Goal: Transaction & Acquisition: Purchase product/service

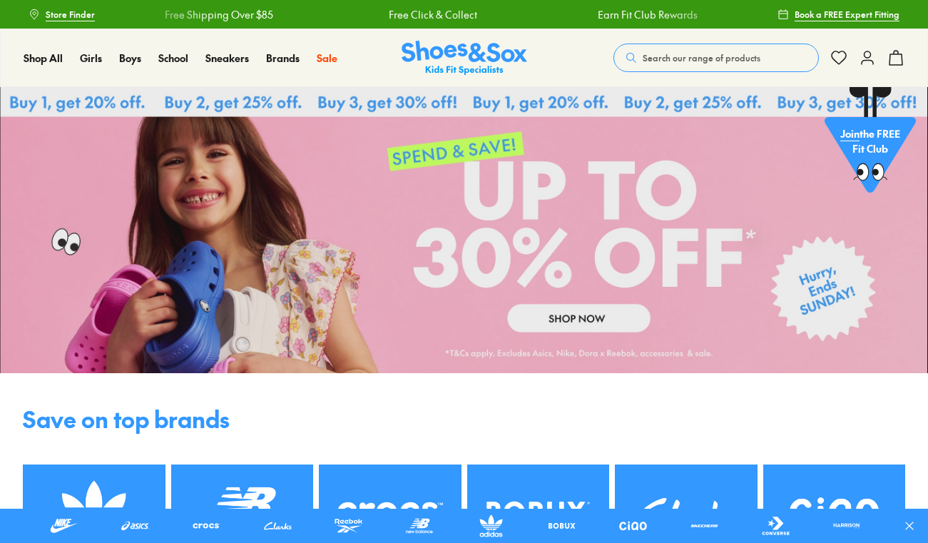
click at [579, 325] on link at bounding box center [464, 230] width 928 height 286
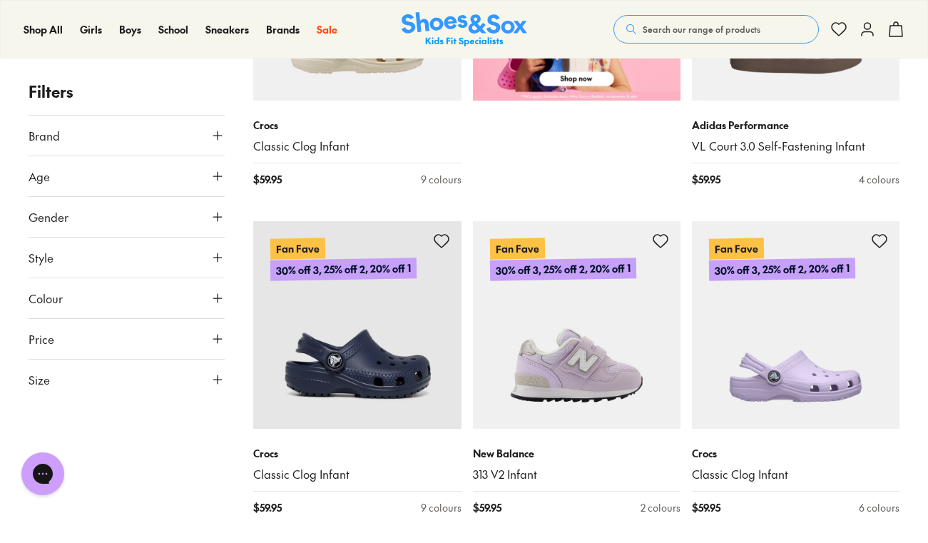
scroll to position [803, 0]
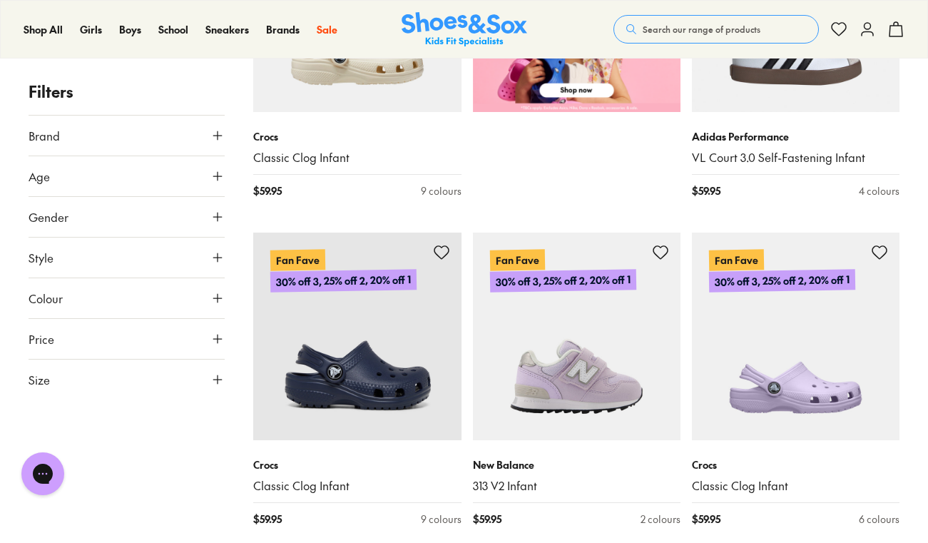
click at [197, 130] on button "Brand" at bounding box center [127, 136] width 196 height 40
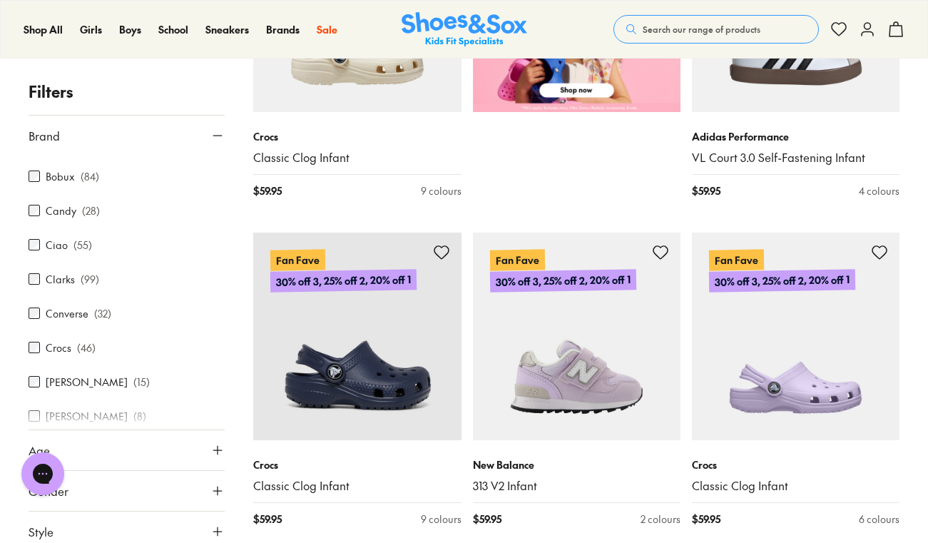
scroll to position [105, 0]
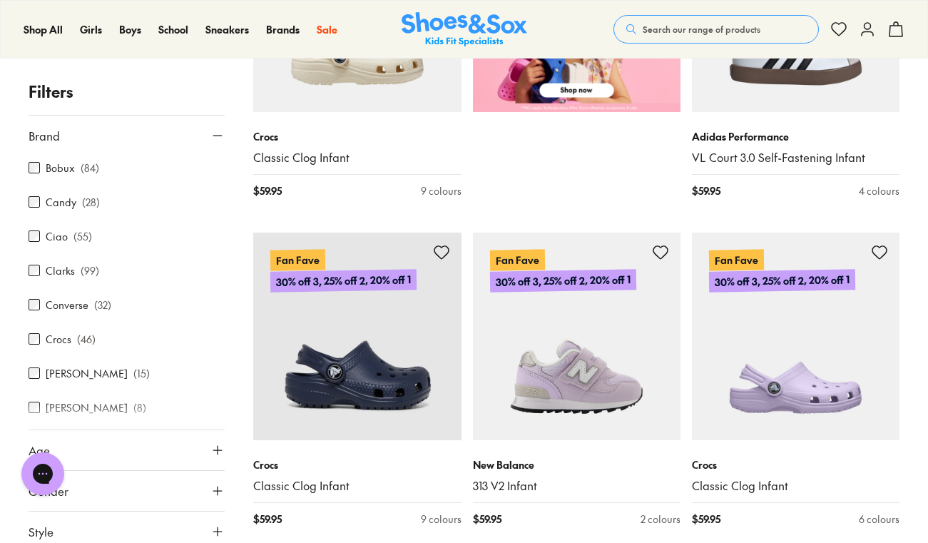
click at [57, 341] on label "Crocs" at bounding box center [59, 339] width 26 height 15
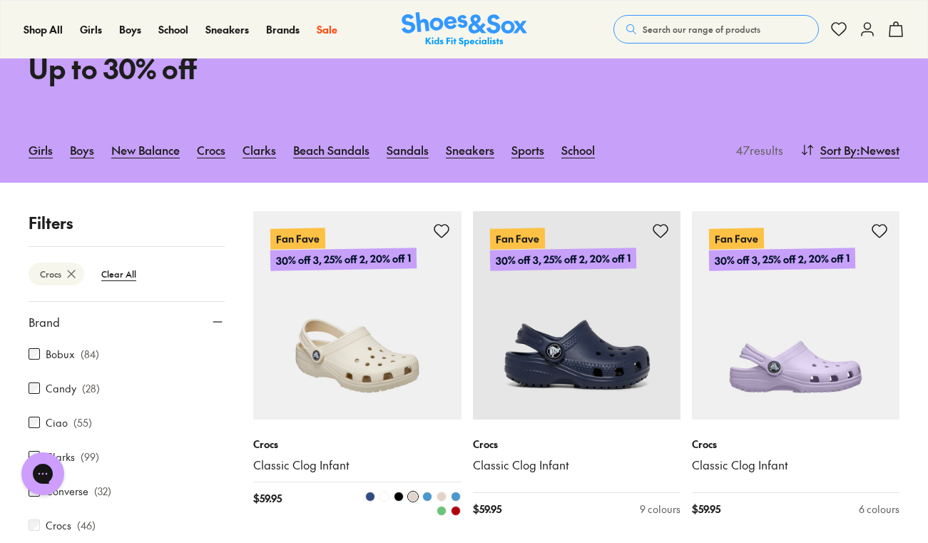
scroll to position [321, 0]
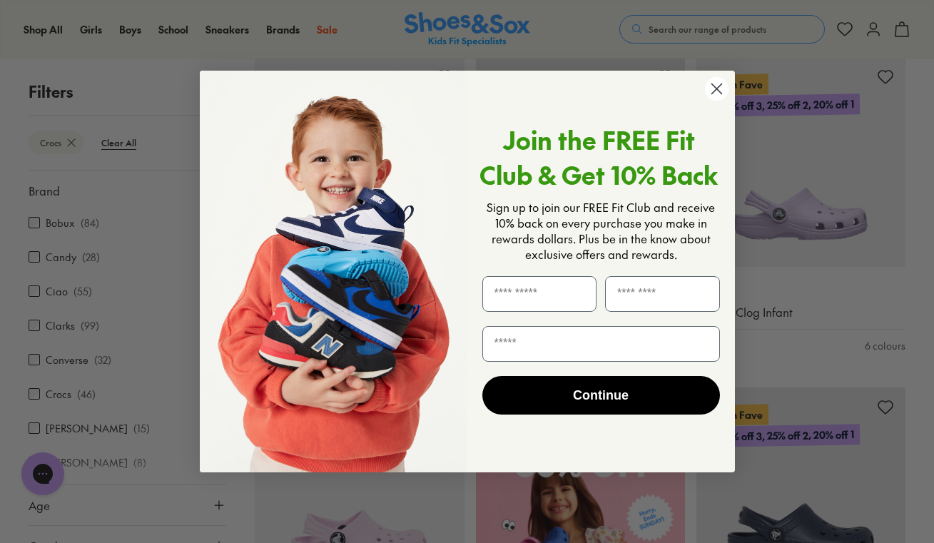
click at [721, 88] on circle "Close dialog" at bounding box center [716, 89] width 24 height 24
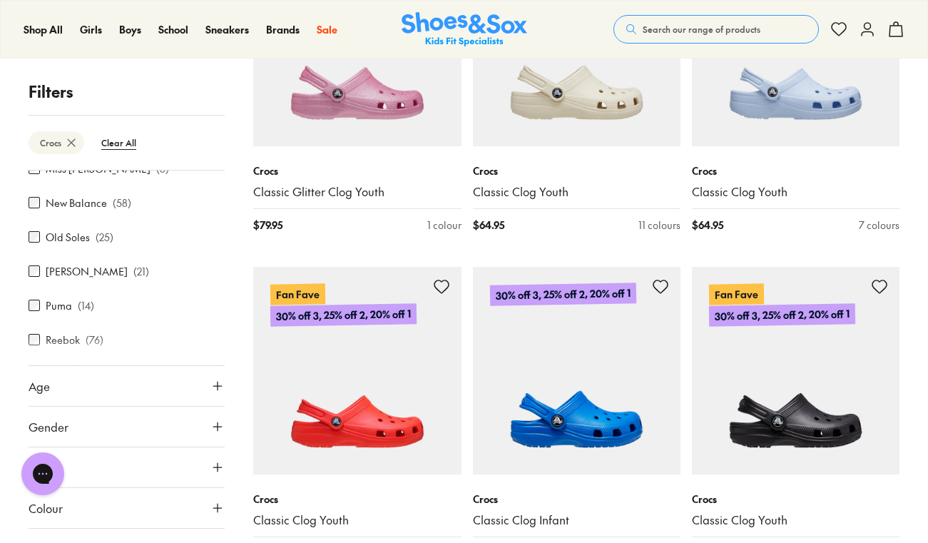
scroll to position [185, 0]
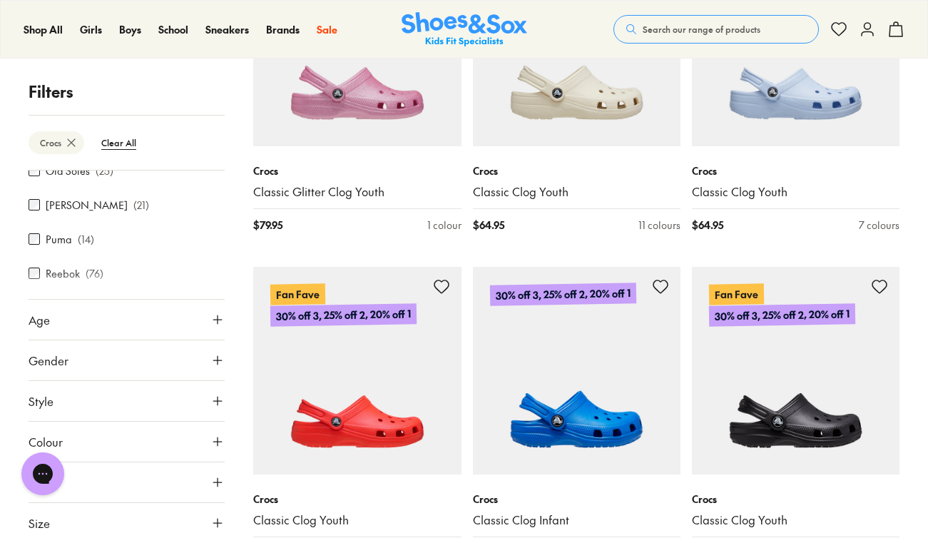
click at [110, 522] on button "Size" at bounding box center [127, 523] width 196 height 40
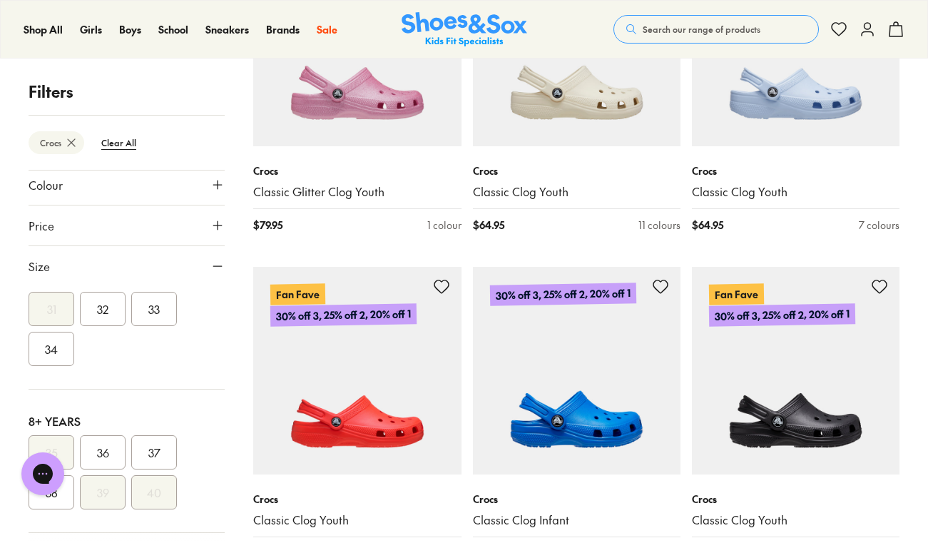
scroll to position [497, 0]
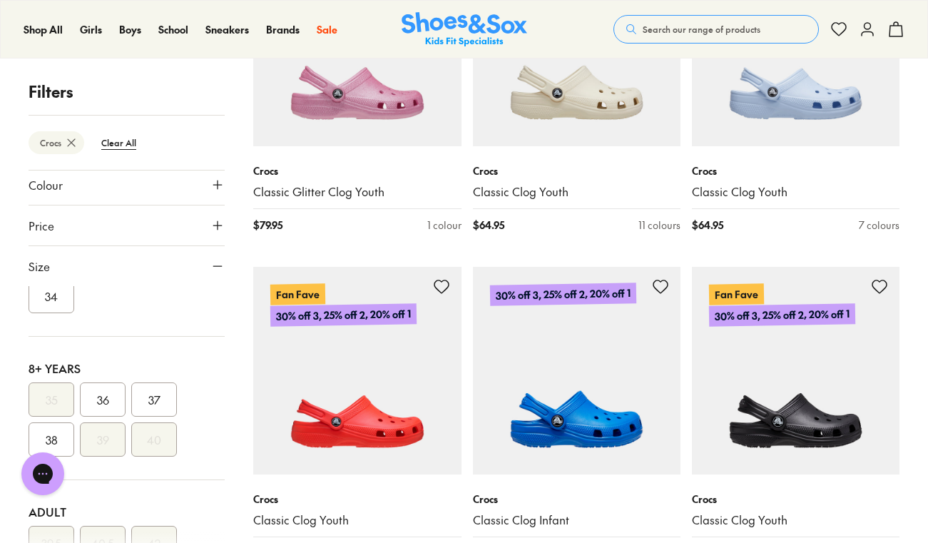
click at [158, 402] on button "37" at bounding box center [154, 399] width 46 height 34
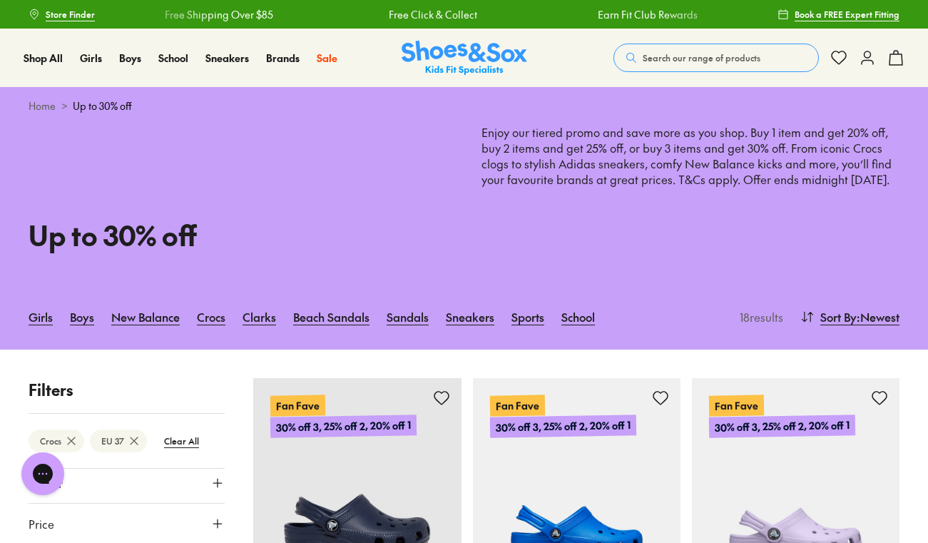
click at [667, 56] on span "Search our range of products" at bounding box center [702, 57] width 118 height 13
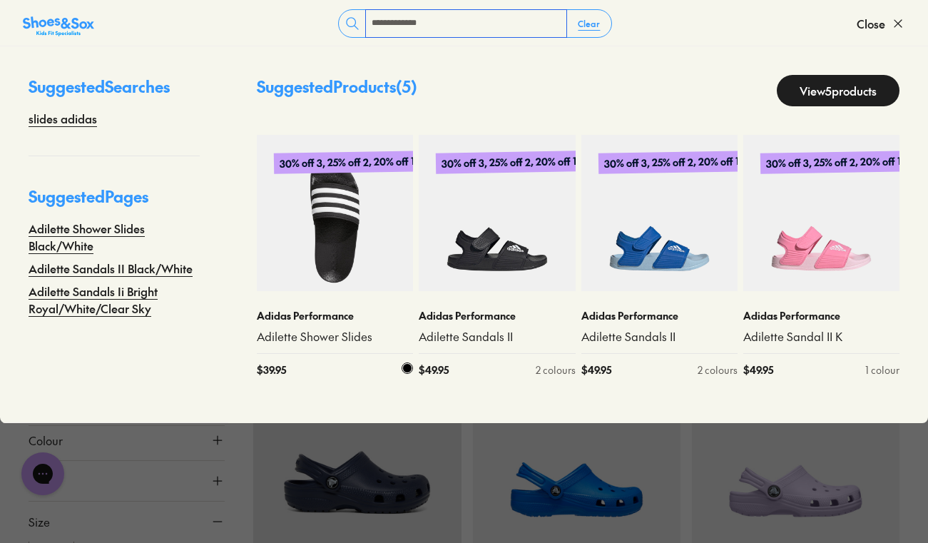
scroll to position [26, 0]
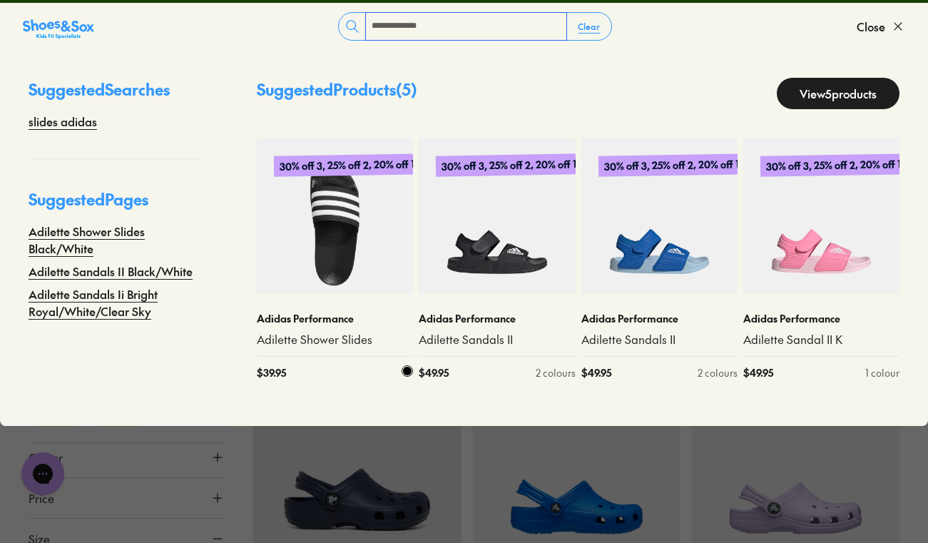
type input "**********"
click at [370, 229] on img at bounding box center [335, 216] width 156 height 156
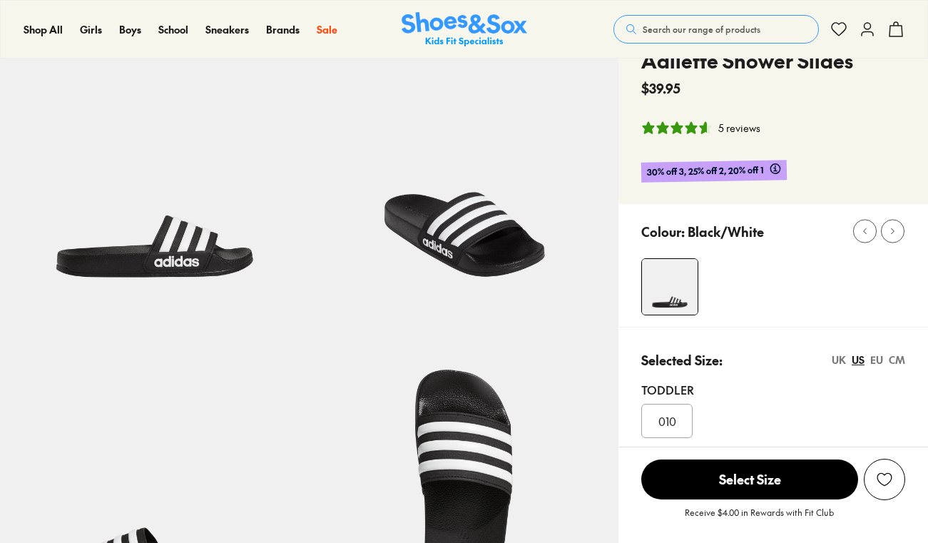
scroll to position [88, 0]
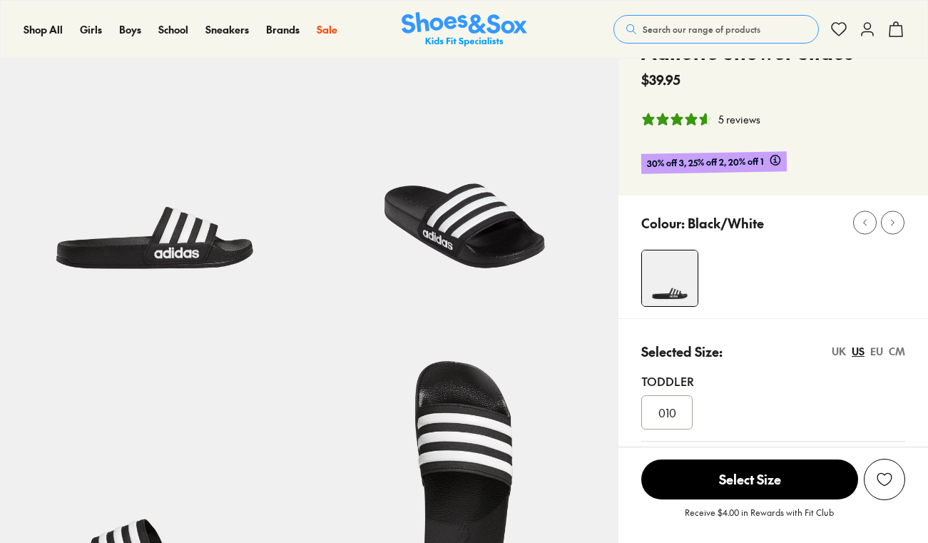
select select "*"
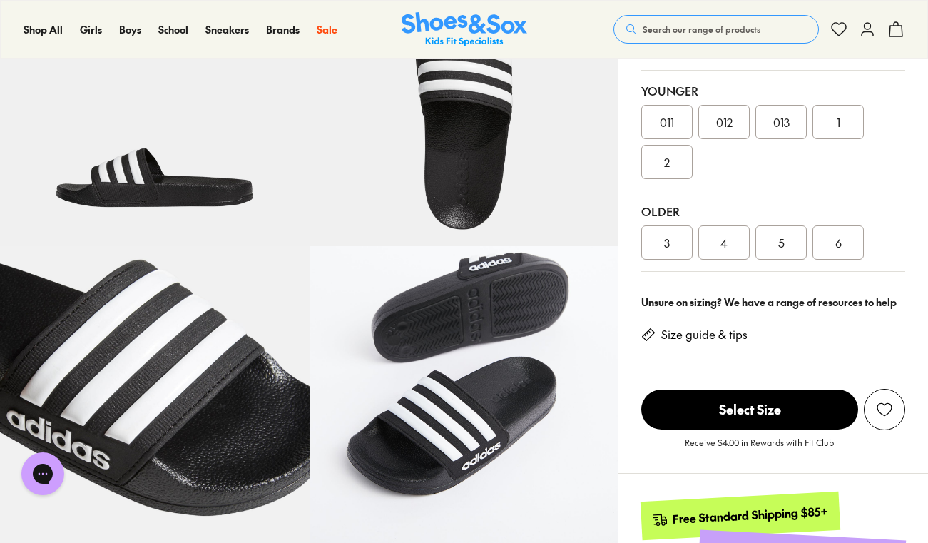
scroll to position [461, 0]
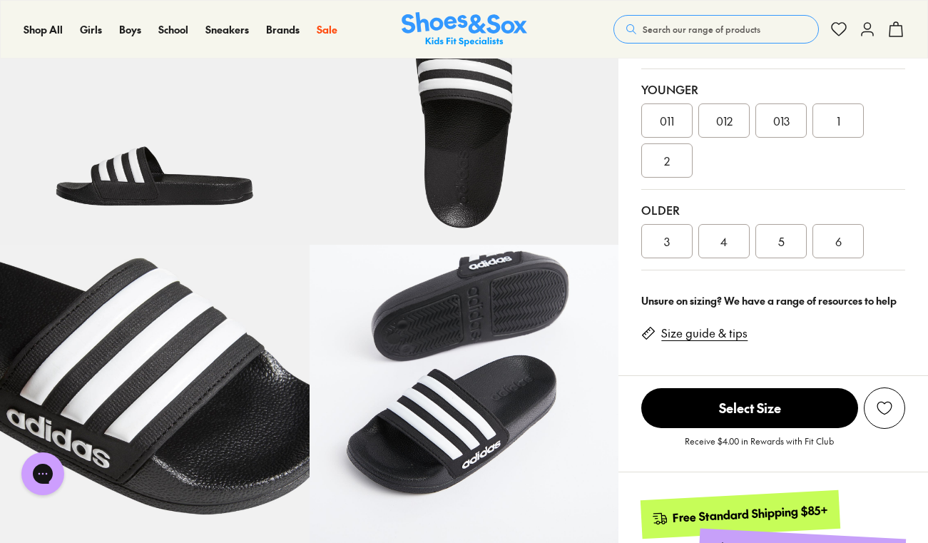
click at [178, 362] on img at bounding box center [155, 400] width 310 height 310
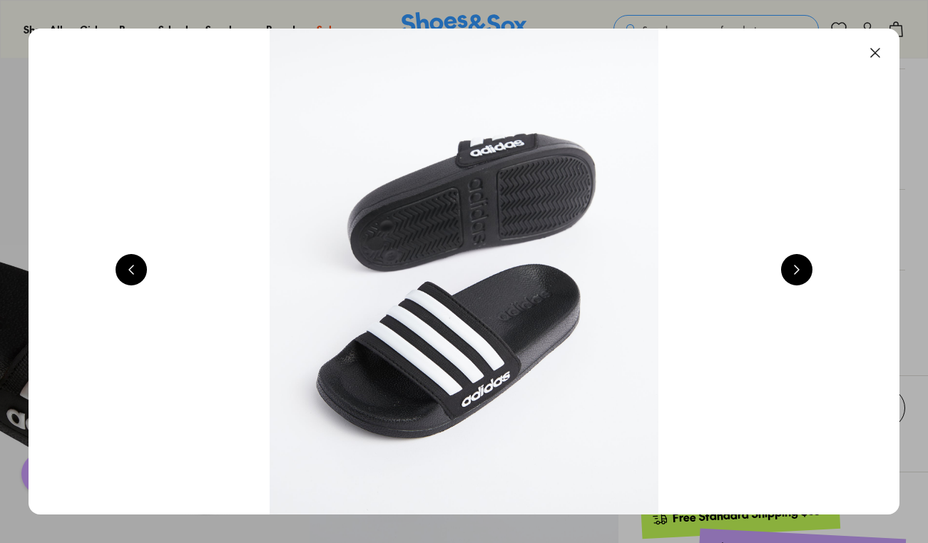
scroll to position [0, 4384]
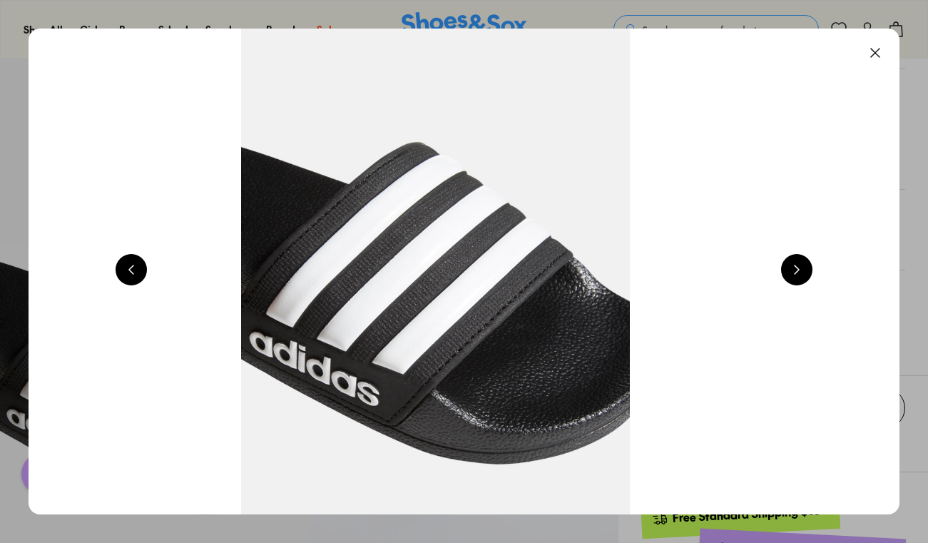
click at [885, 49] on button at bounding box center [875, 52] width 31 height 31
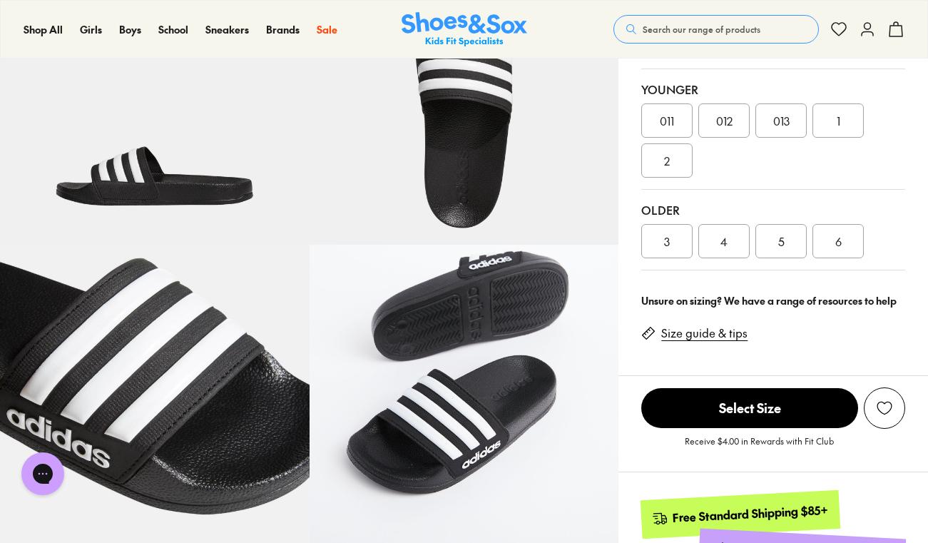
click at [842, 231] on div "6" at bounding box center [838, 241] width 51 height 34
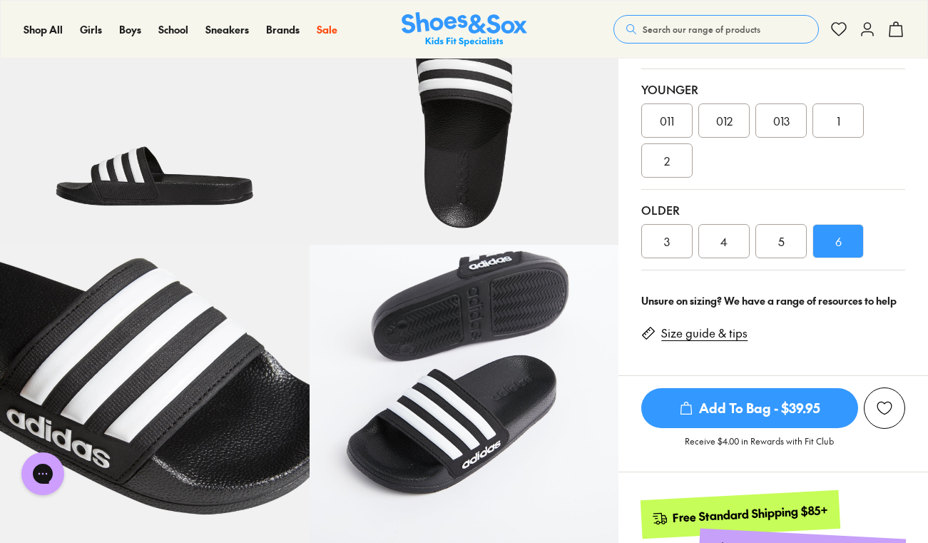
click at [776, 407] on span "Add To Bag - $39.95" at bounding box center [749, 408] width 217 height 40
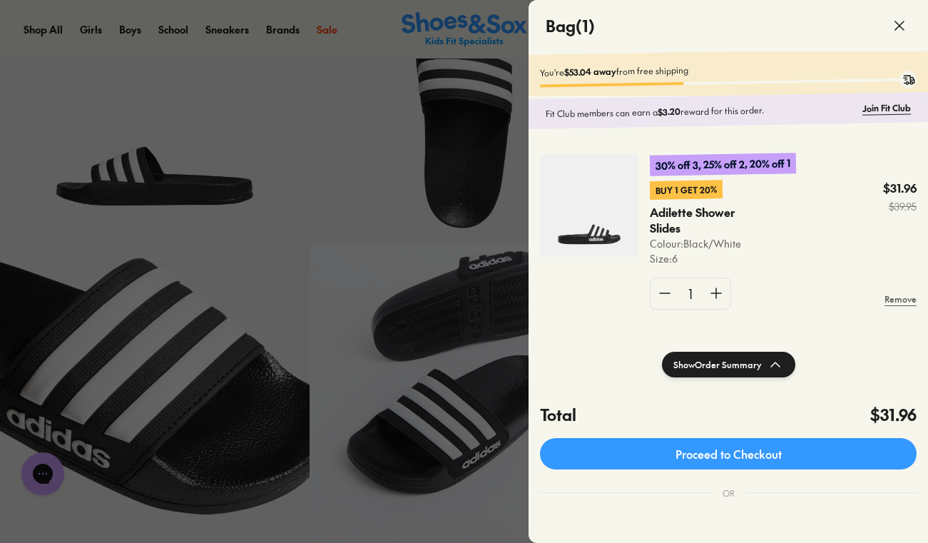
click at [469, 243] on div at bounding box center [464, 271] width 928 height 543
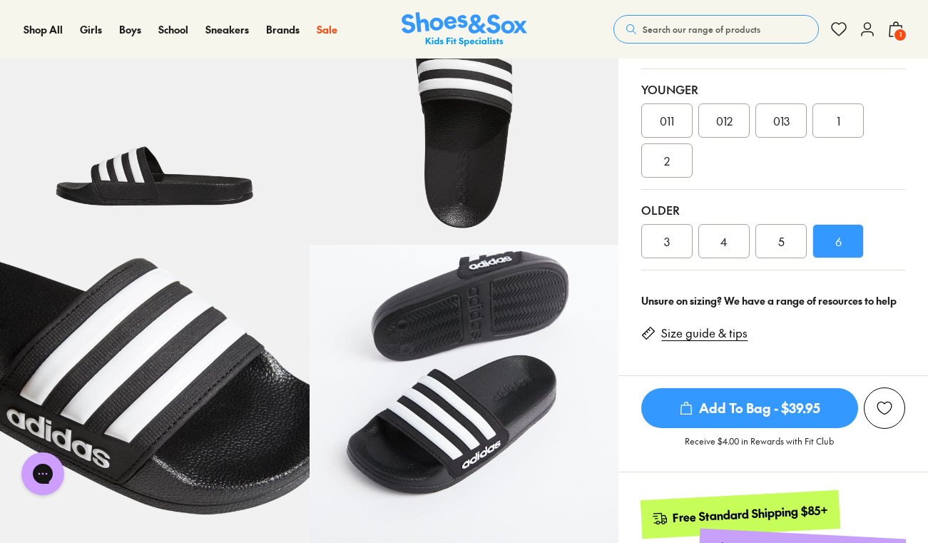
click at [688, 23] on span "Search our range of products" at bounding box center [702, 29] width 118 height 13
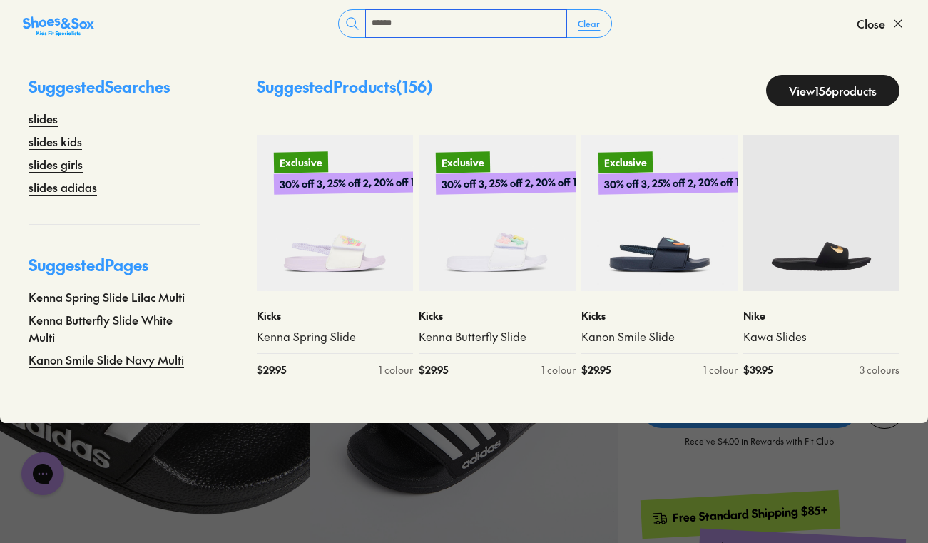
type input "******"
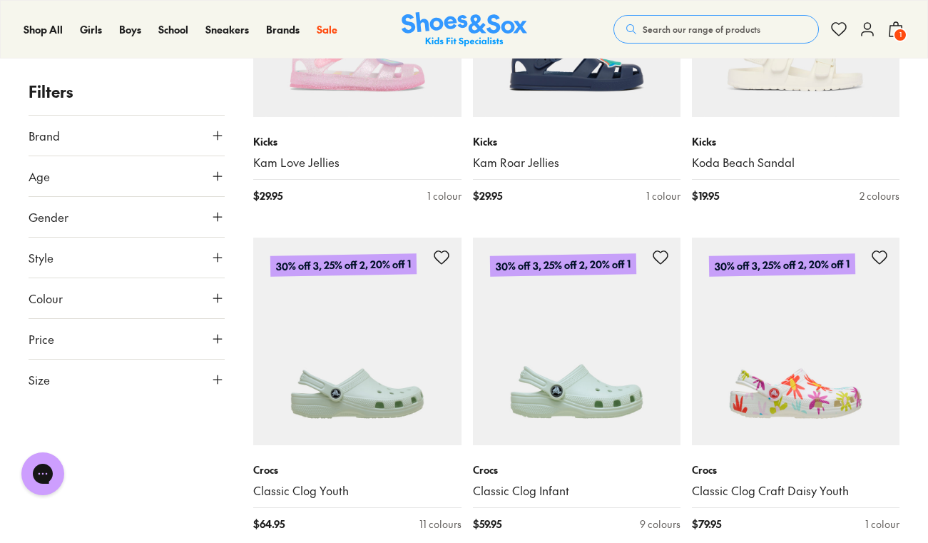
scroll to position [3601, 0]
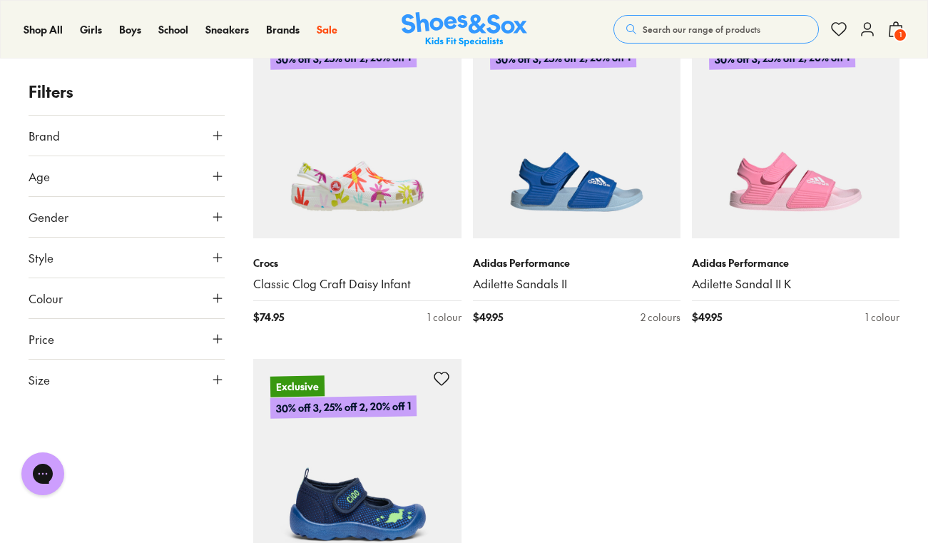
type input "***"
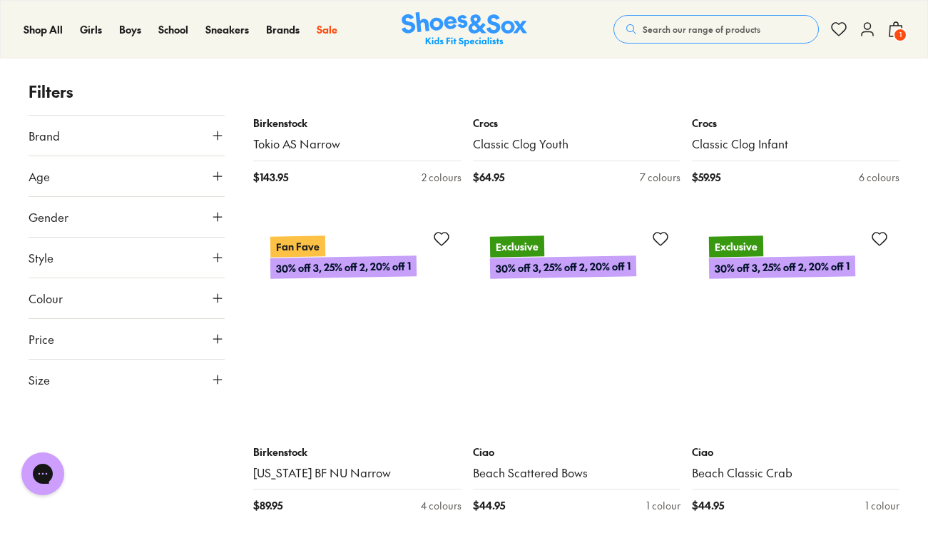
scroll to position [6232, 0]
